Goal: Transaction & Acquisition: Subscribe to service/newsletter

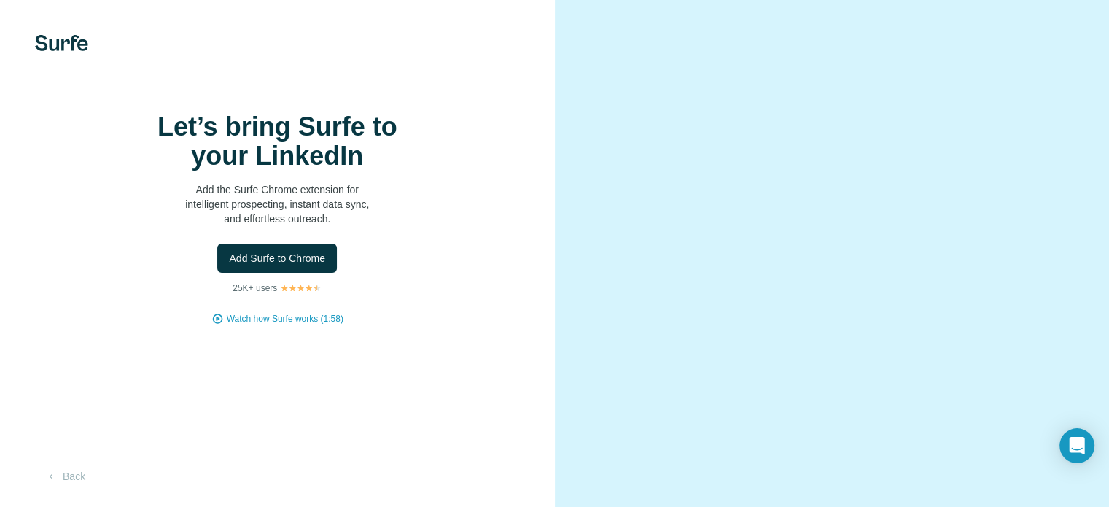
click at [791, 371] on video at bounding box center [832, 253] width 473 height 236
click at [316, 265] on span "Add Surfe to Chrome" at bounding box center [277, 258] width 96 height 15
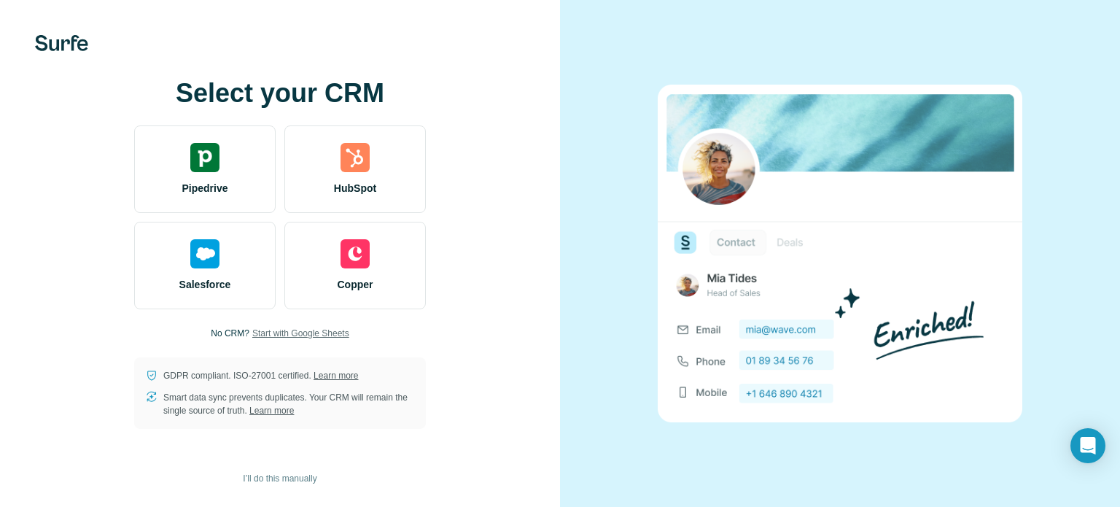
click at [319, 327] on span "Start with Google Sheets" at bounding box center [300, 333] width 97 height 13
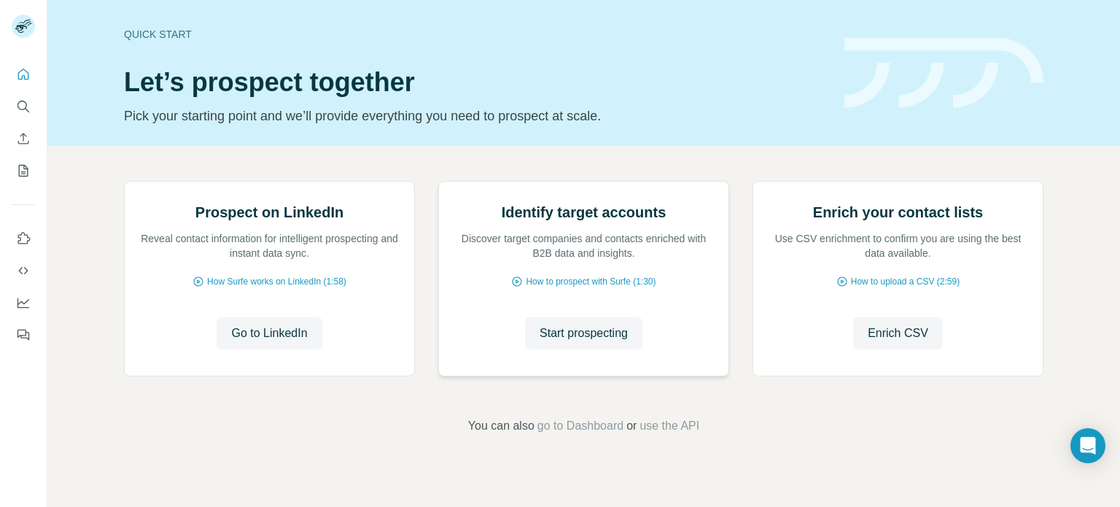
scroll to position [123, 0]
click at [623, 342] on span "Start prospecting" at bounding box center [584, 333] width 88 height 18
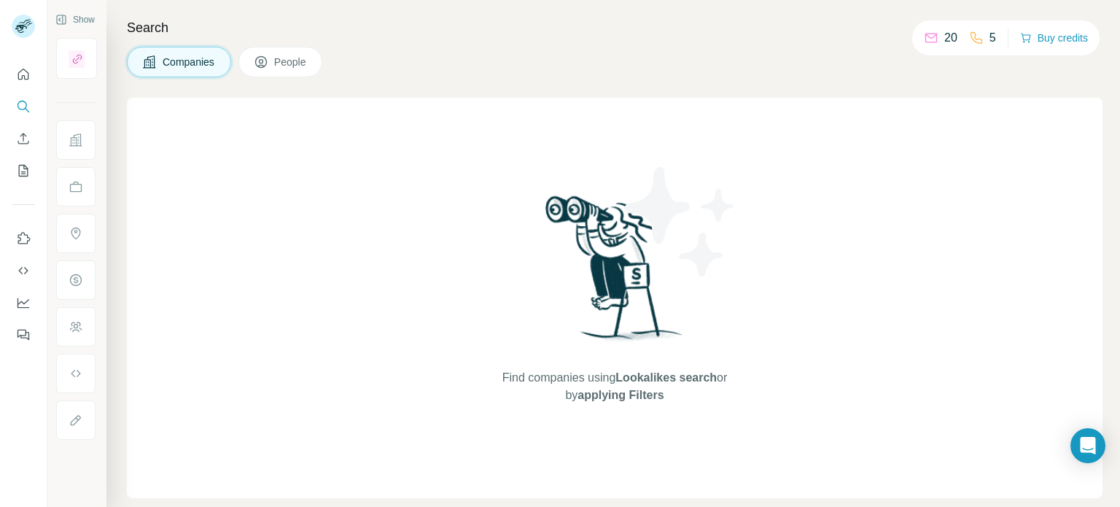
click at [303, 66] on span "People" at bounding box center [291, 62] width 34 height 15
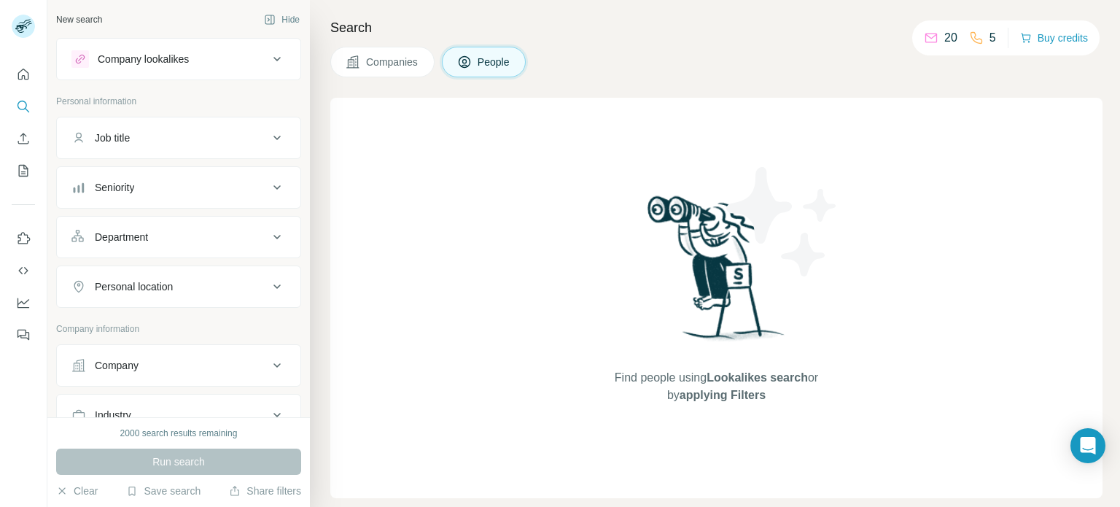
click at [222, 141] on div "Job title" at bounding box center [169, 138] width 197 height 15
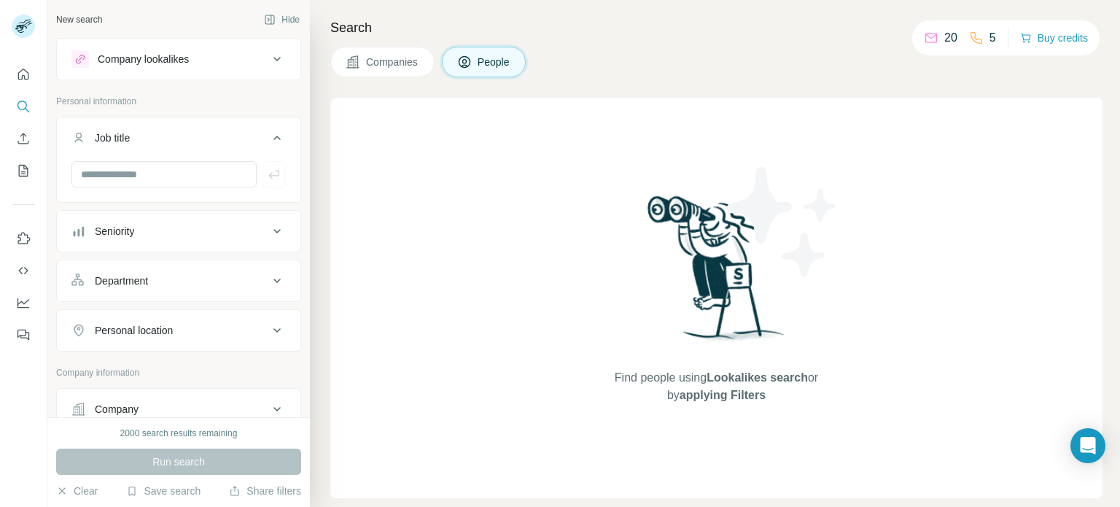
click at [207, 219] on button "Seniority" at bounding box center [179, 231] width 244 height 35
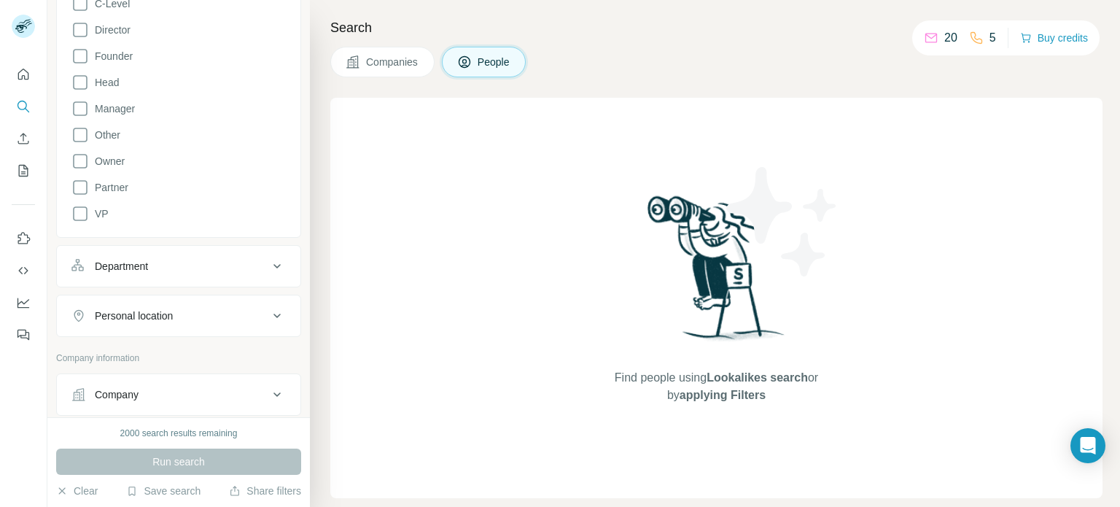
click at [163, 279] on button "Department" at bounding box center [179, 266] width 244 height 35
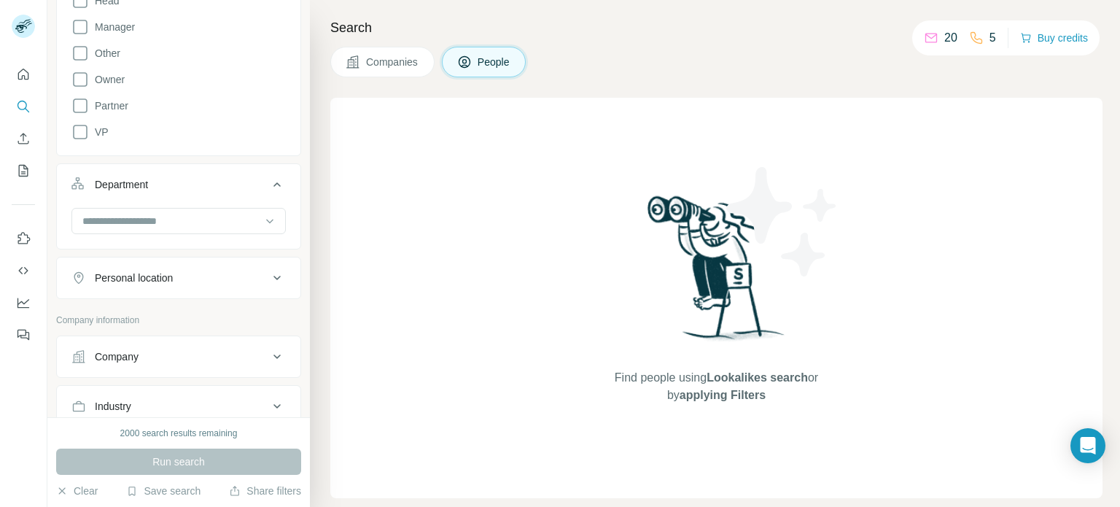
scroll to position [438, 0]
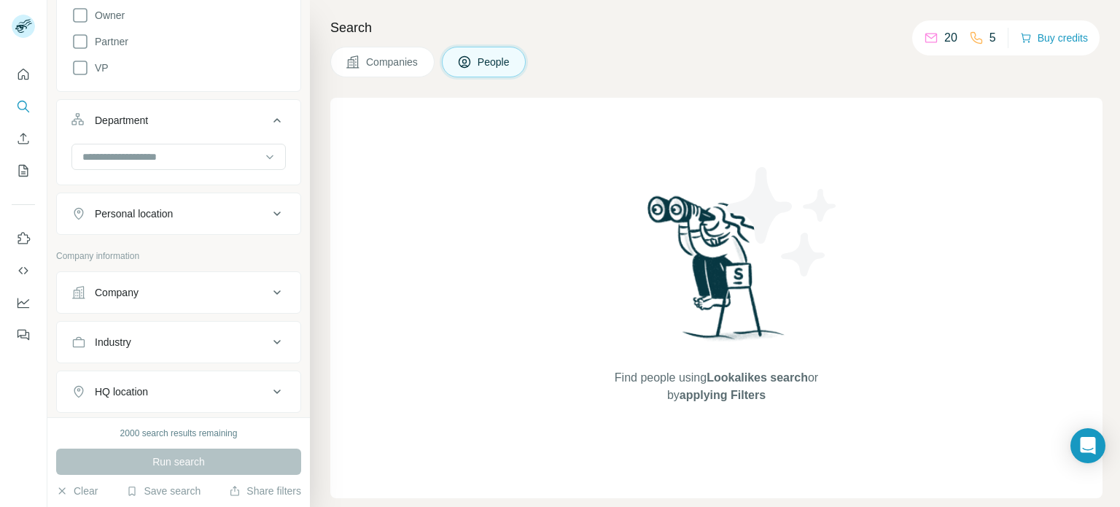
click at [181, 222] on button "Personal location" at bounding box center [179, 213] width 244 height 35
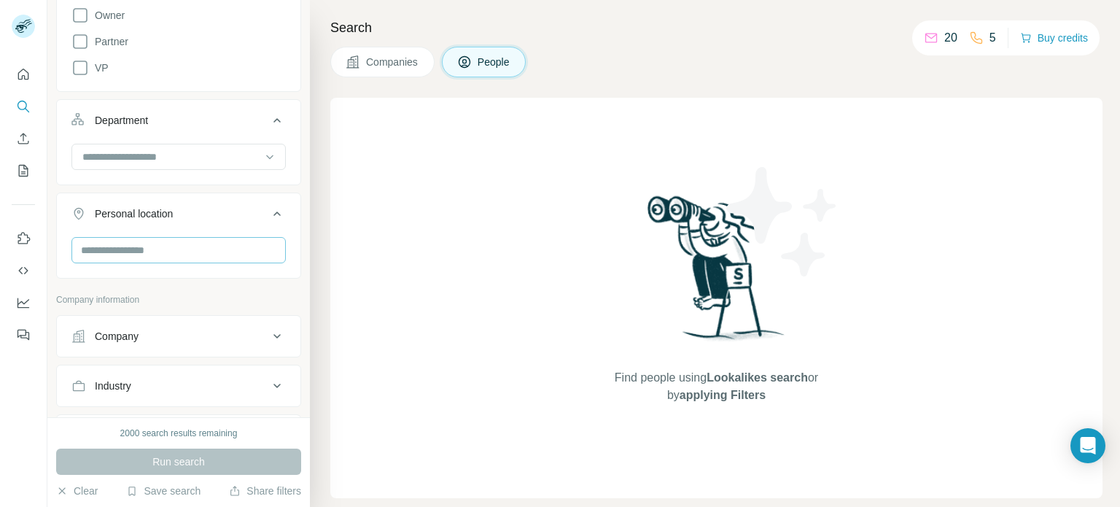
scroll to position [583, 0]
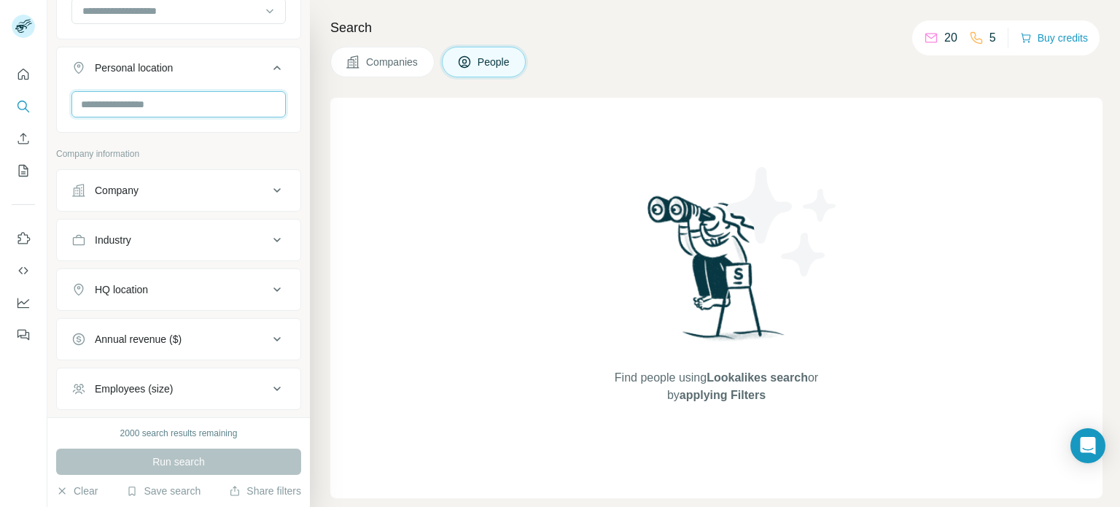
click at [173, 98] on input "text" at bounding box center [178, 104] width 214 height 26
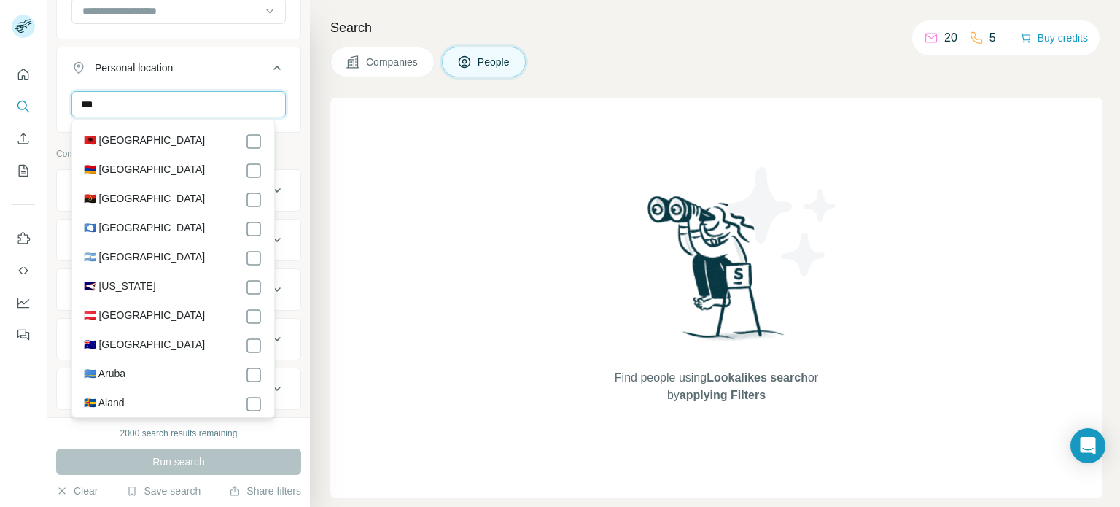
scroll to position [0, 0]
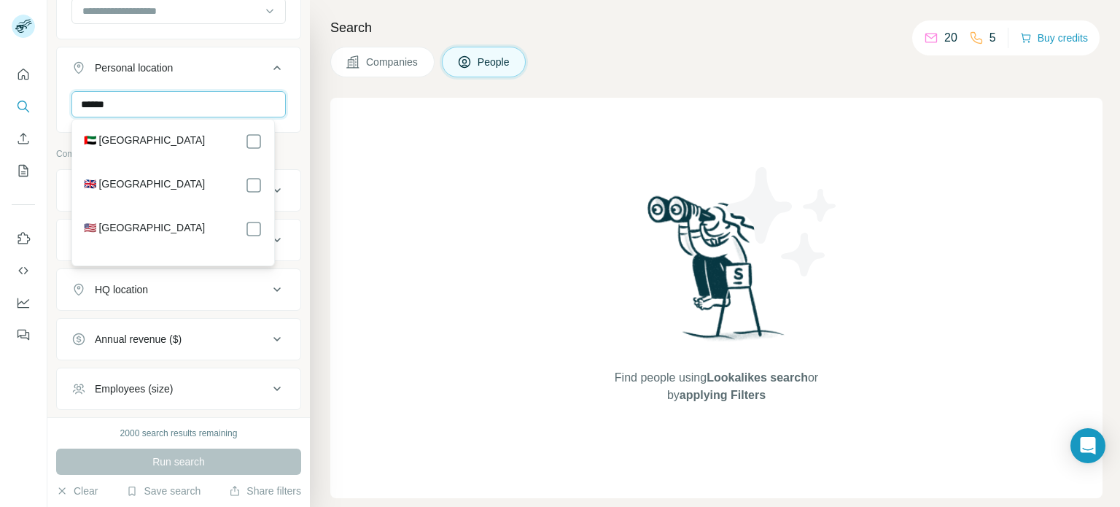
type input "******"
click at [166, 229] on div "🇺🇸 [GEOGRAPHIC_DATA]" at bounding box center [173, 229] width 179 height 18
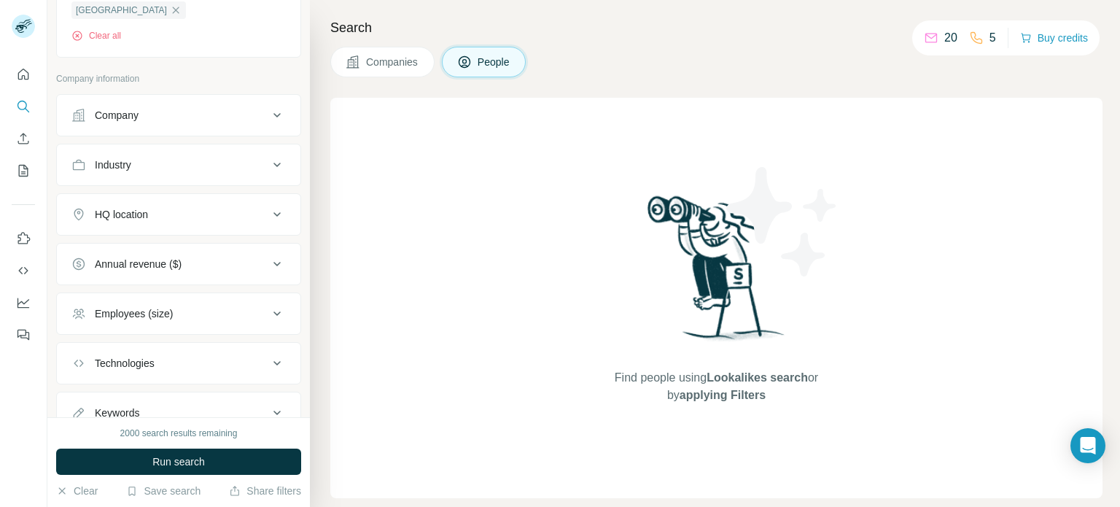
scroll to position [764, 0]
